Goal: Task Accomplishment & Management: Manage account settings

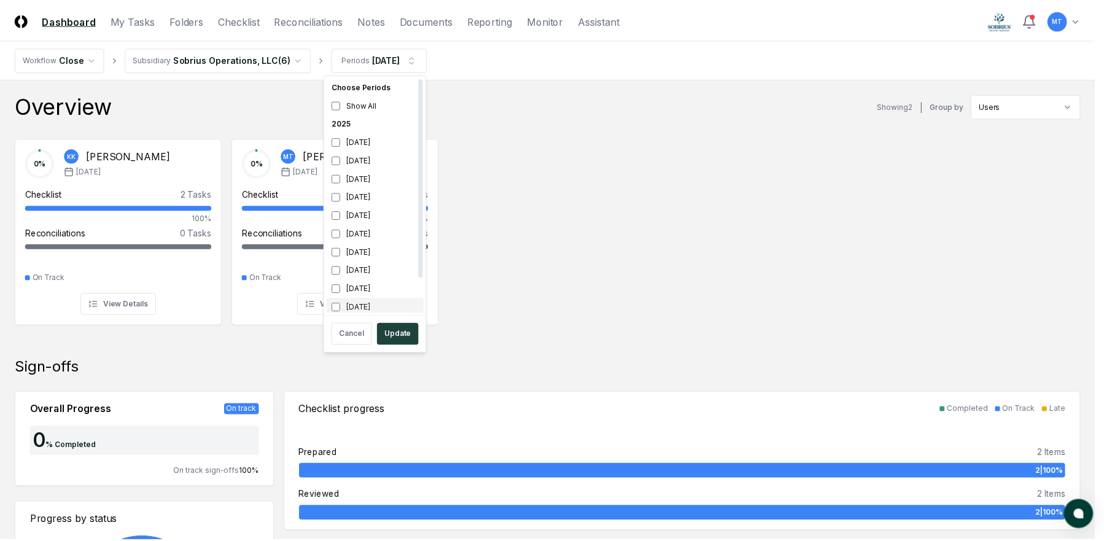
scroll to position [4, 0]
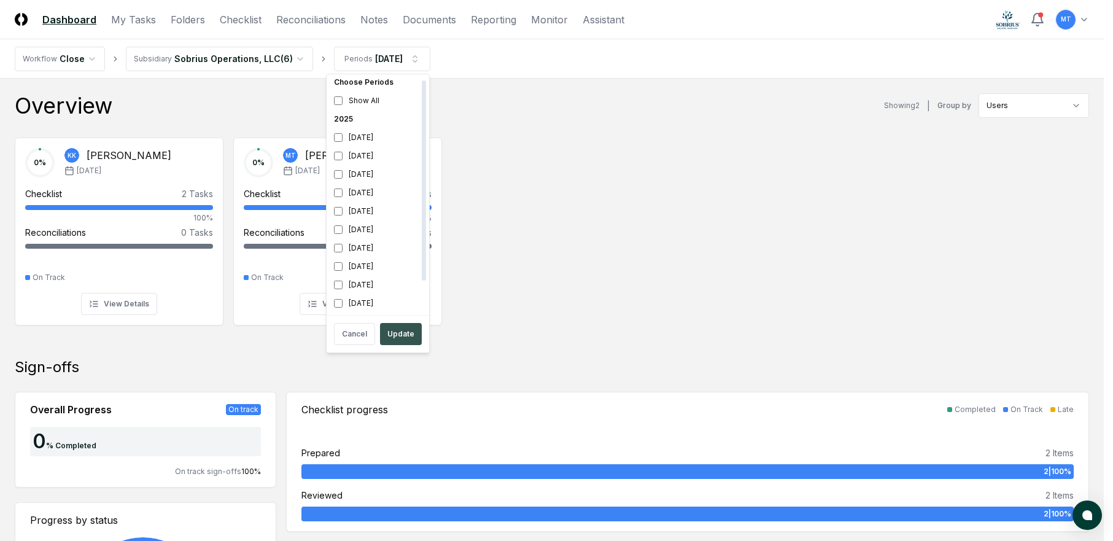
click at [397, 328] on button "Update" at bounding box center [401, 334] width 42 height 22
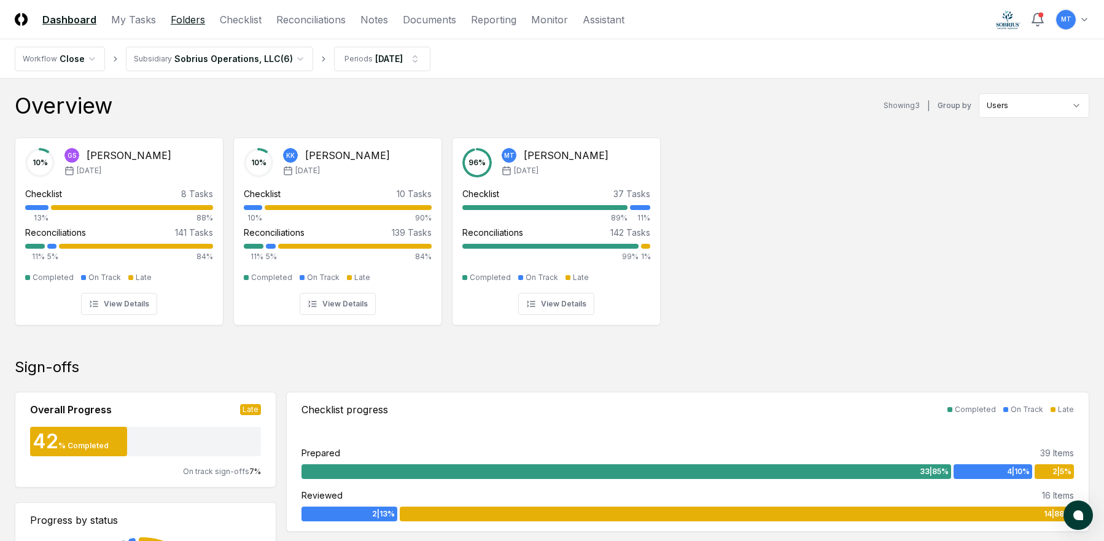
click at [189, 23] on link "Folders" at bounding box center [188, 19] width 34 height 15
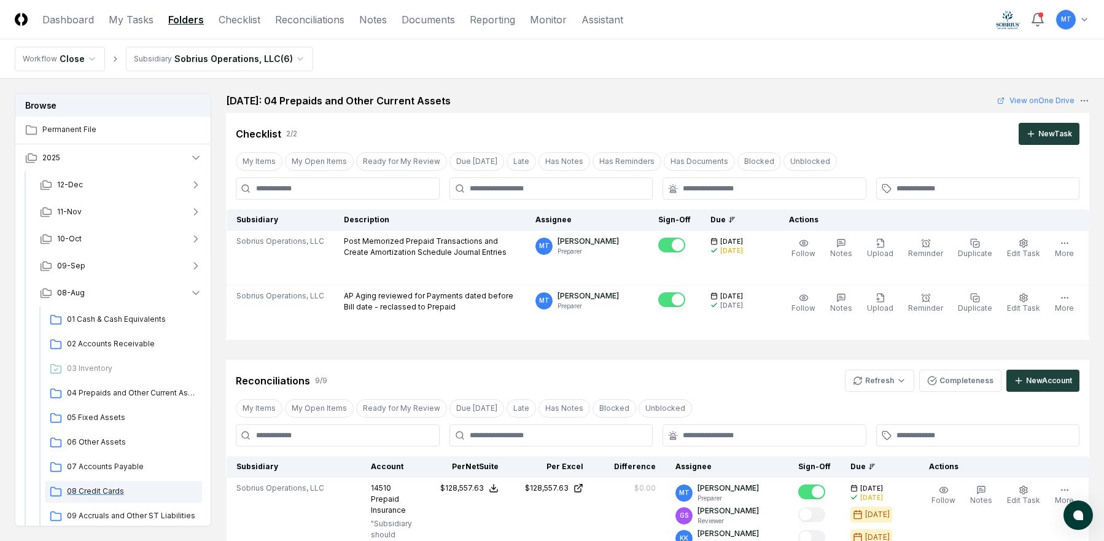
click at [108, 487] on span "08 Credit Cards" at bounding box center [132, 491] width 130 height 11
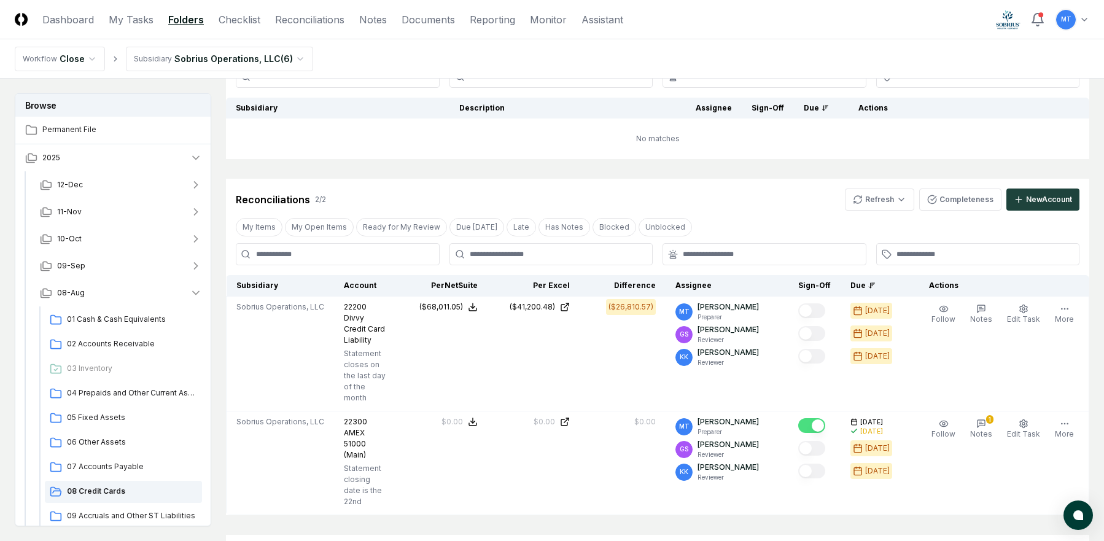
scroll to position [123, 0]
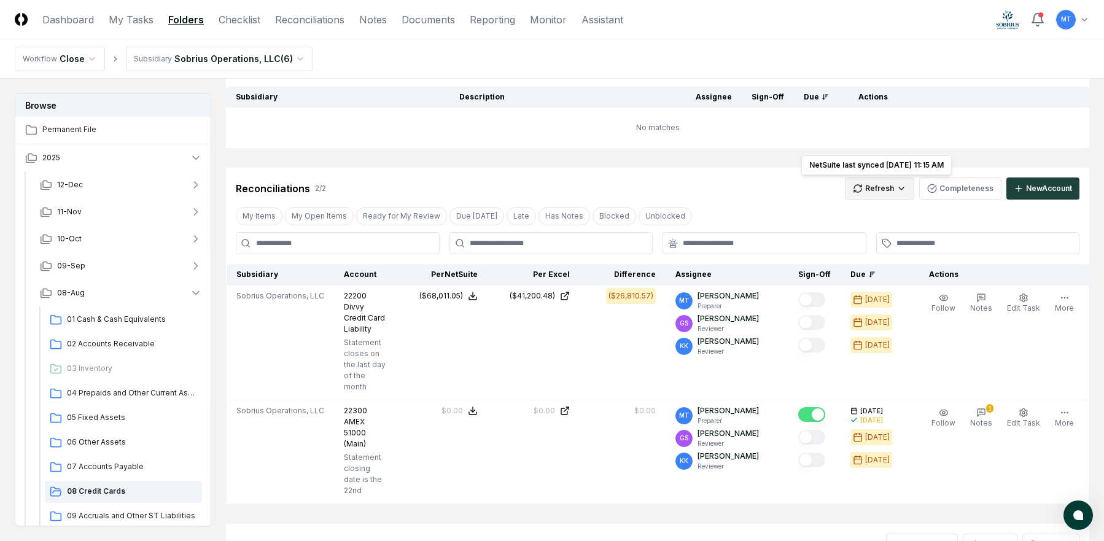
click at [883, 188] on html "CloseCore Dashboard My Tasks Folders Checklist Reconciliations Notes Documents …" at bounding box center [552, 340] width 1104 height 927
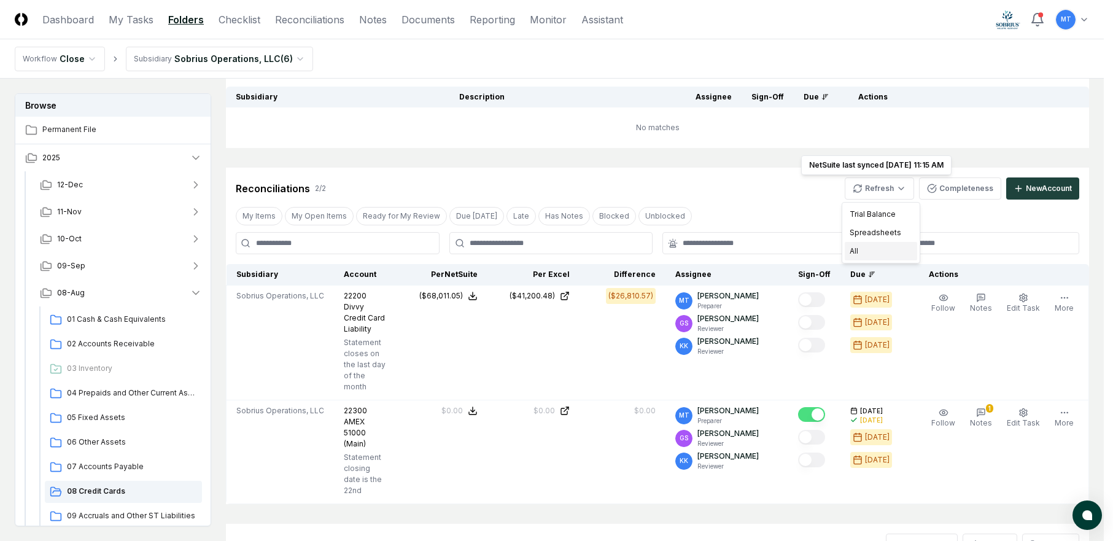
click at [883, 255] on div "All" at bounding box center [881, 251] width 72 height 18
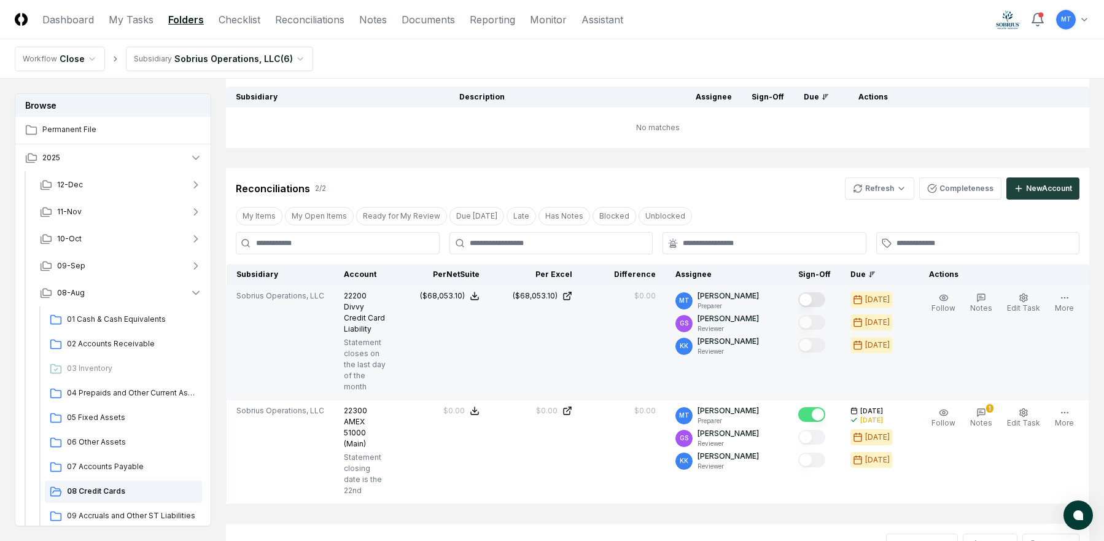
click at [825, 300] on button "Mark complete" at bounding box center [811, 299] width 27 height 15
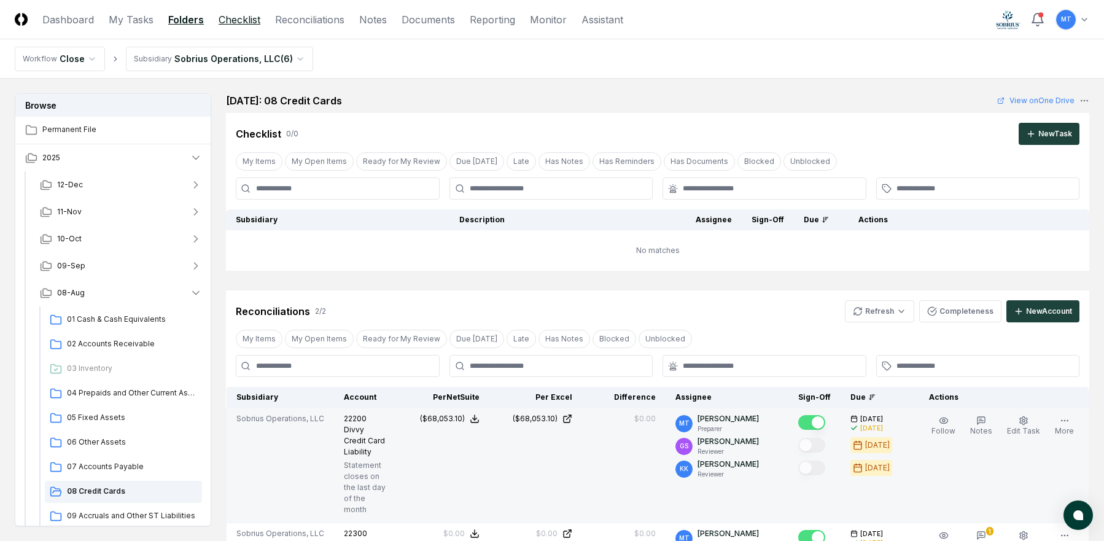
click at [235, 17] on link "Checklist" at bounding box center [240, 19] width 42 height 15
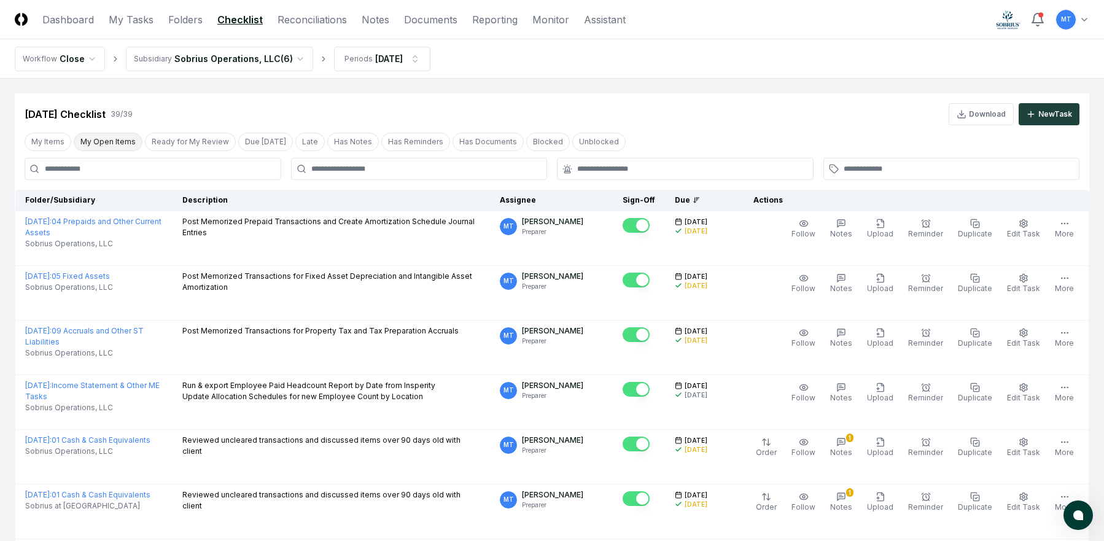
click at [107, 141] on button "My Open Items" at bounding box center [108, 142] width 69 height 18
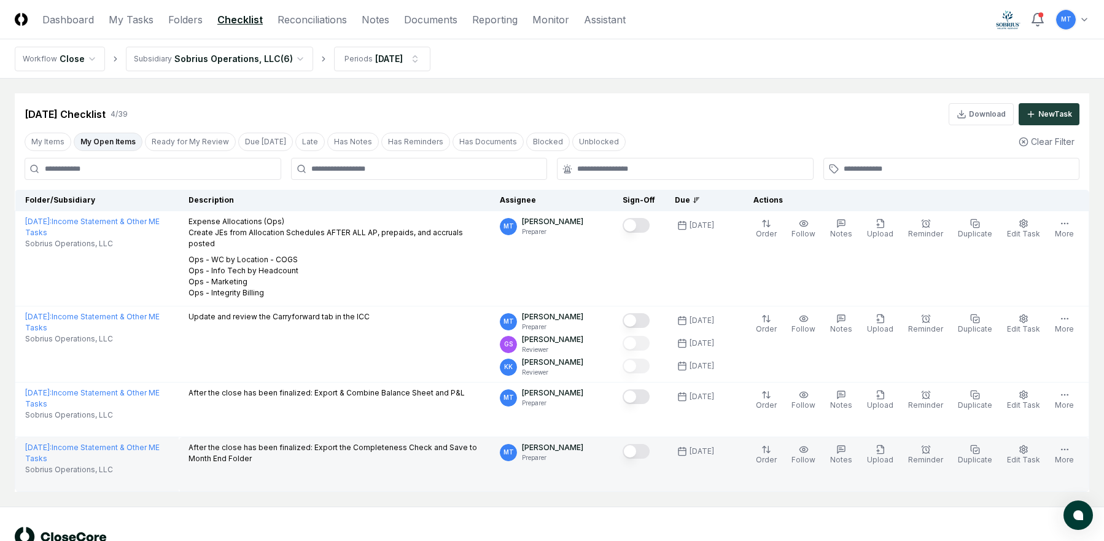
click at [650, 446] on button "Mark complete" at bounding box center [635, 451] width 27 height 15
click at [301, 20] on link "Reconciliations" at bounding box center [311, 19] width 69 height 15
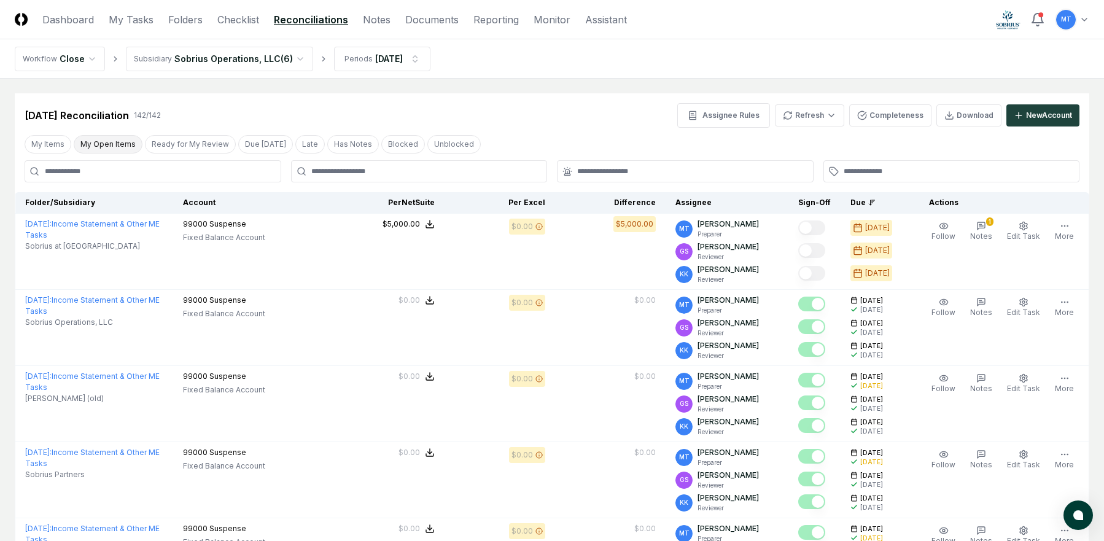
click at [121, 140] on button "My Open Items" at bounding box center [108, 144] width 69 height 18
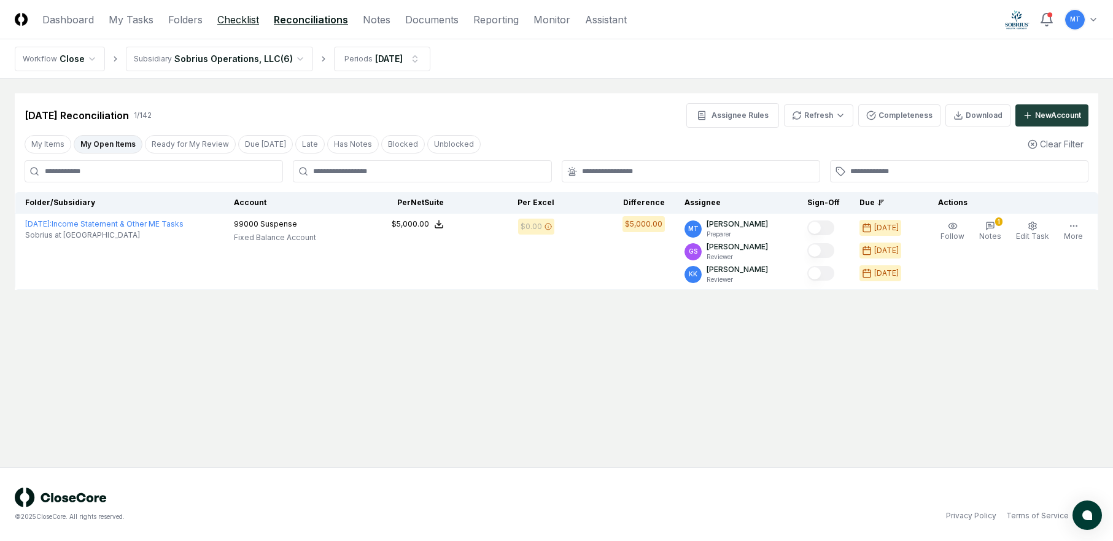
click at [231, 19] on link "Checklist" at bounding box center [238, 19] width 42 height 15
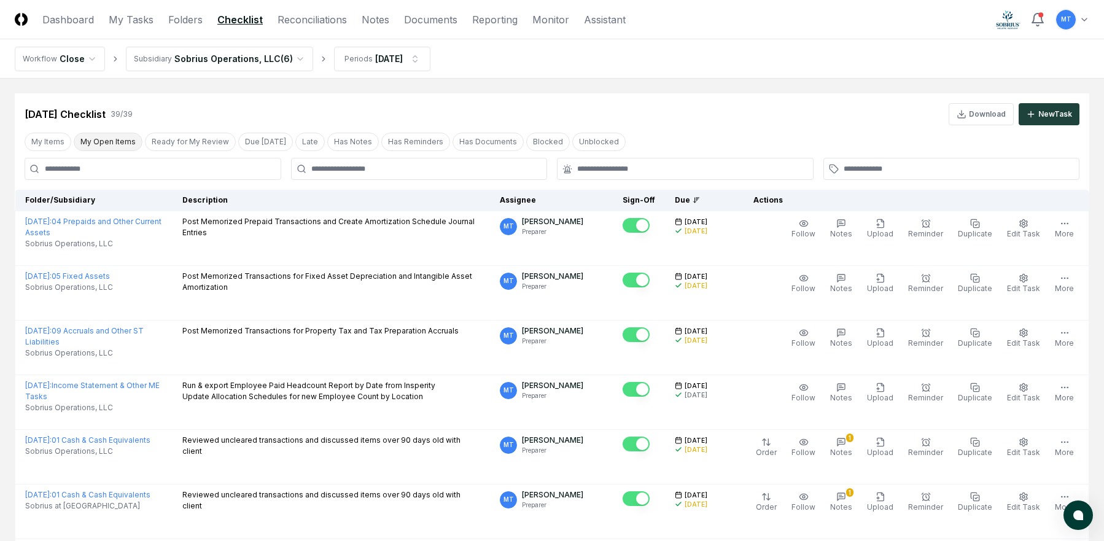
click at [98, 144] on button "My Open Items" at bounding box center [108, 142] width 69 height 18
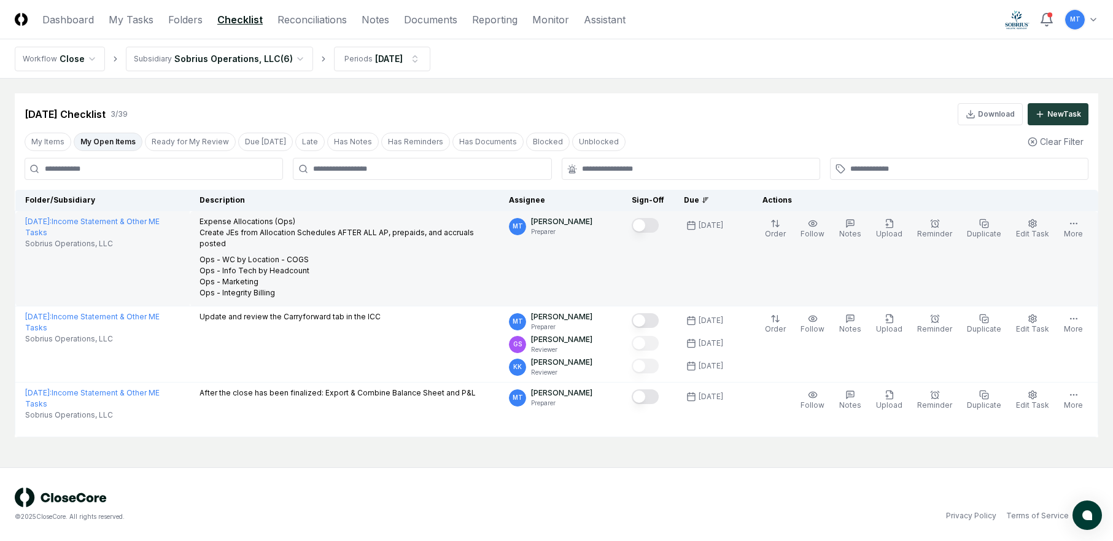
click at [659, 226] on button "Mark complete" at bounding box center [645, 225] width 27 height 15
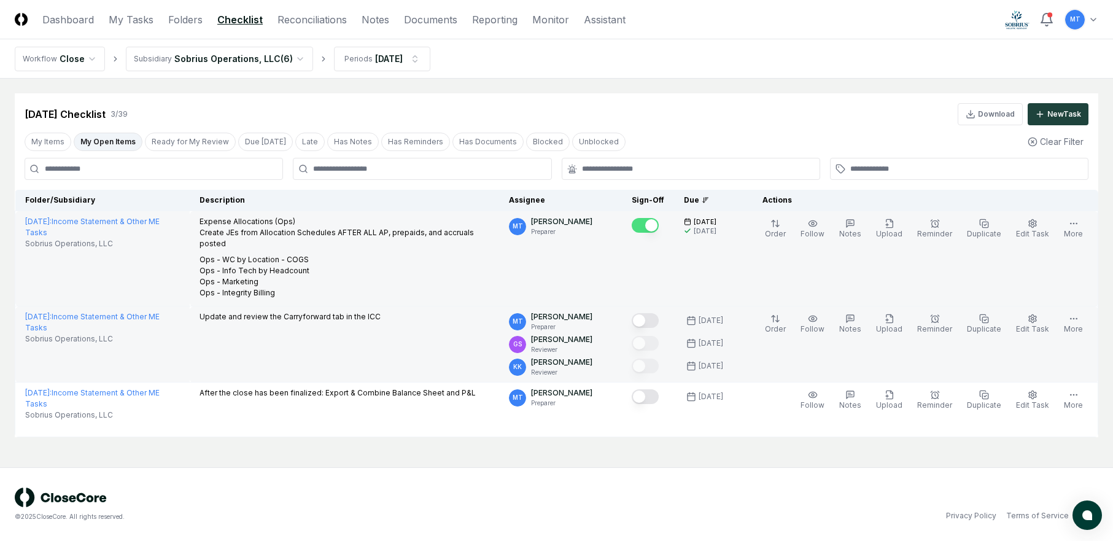
click at [659, 321] on button "Mark complete" at bounding box center [645, 320] width 27 height 15
click at [83, 15] on link "Dashboard" at bounding box center [68, 19] width 52 height 15
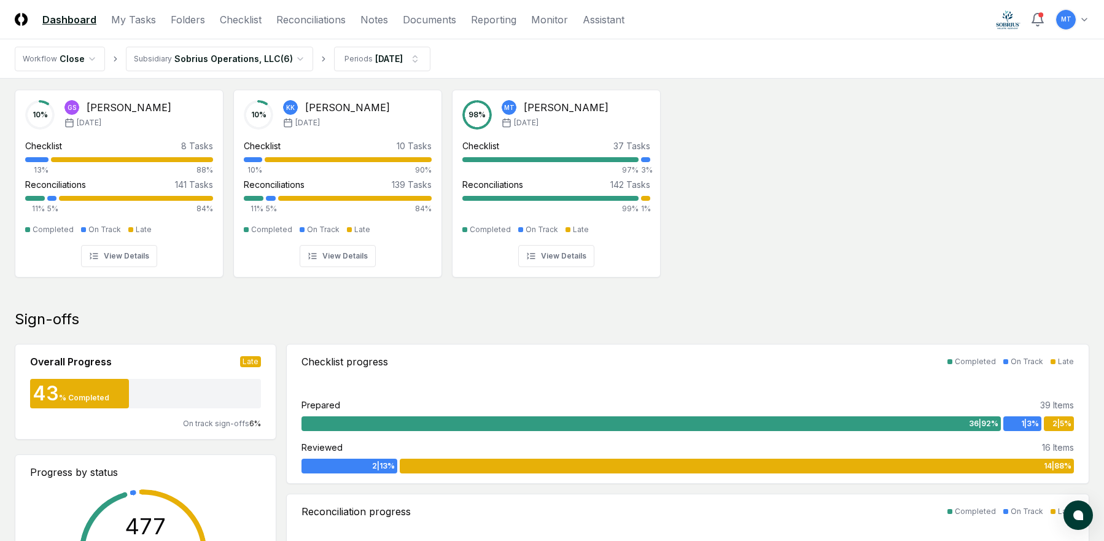
scroll to position [184, 0]
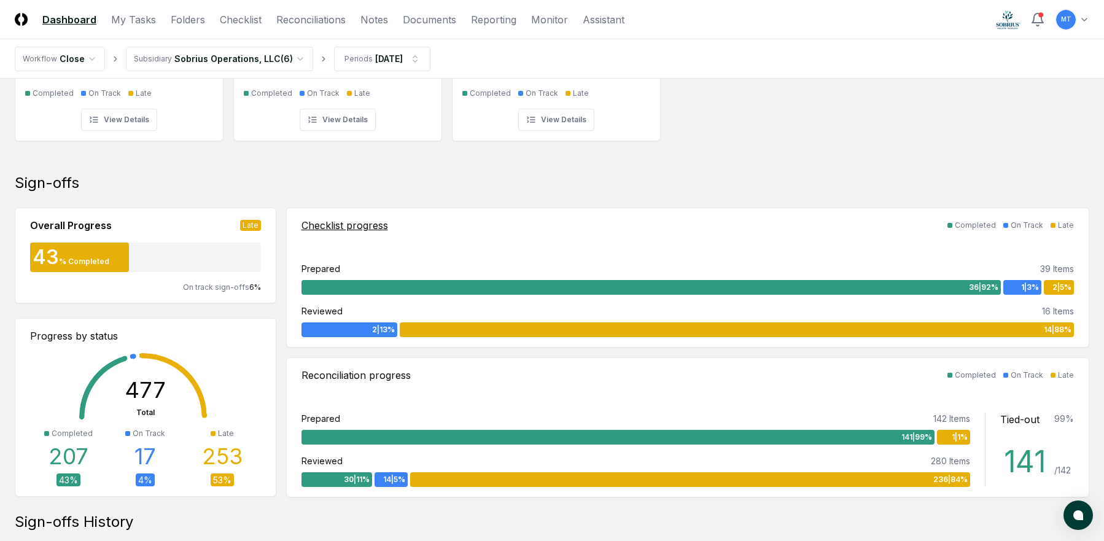
click at [1059, 286] on span "2 | 5 %" at bounding box center [1061, 287] width 19 height 11
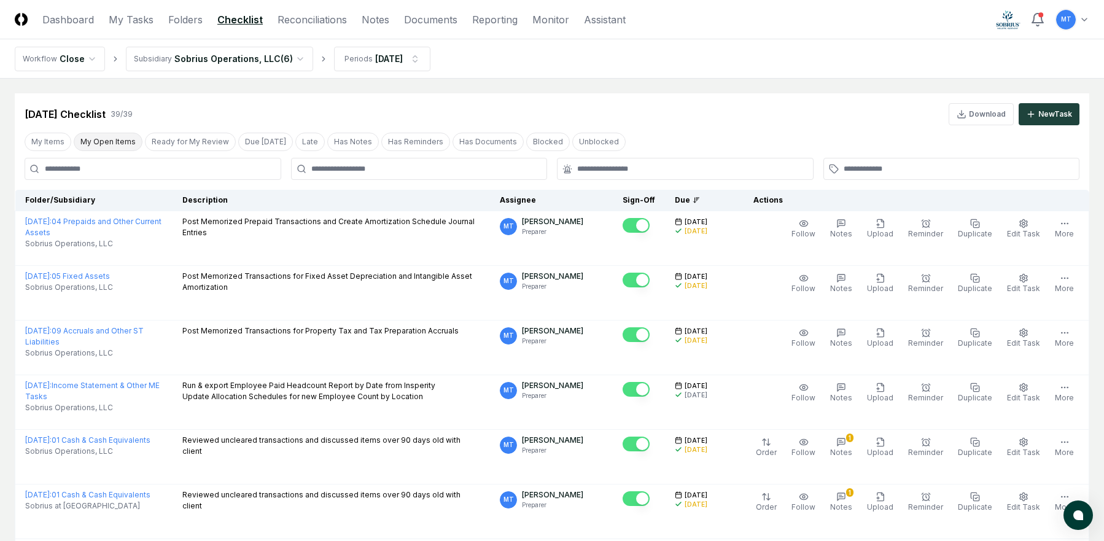
click at [104, 150] on button "My Open Items" at bounding box center [108, 142] width 69 height 18
